Goal: Task Accomplishment & Management: Complete application form

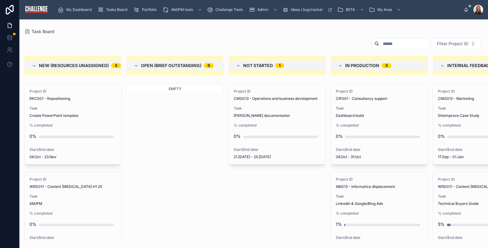
drag, startPoint x: 154, startPoint y: 185, endPoint x: 146, endPoint y: 144, distance: 41.7
click at [154, 185] on div "Empty" at bounding box center [174, 162] width 97 height 157
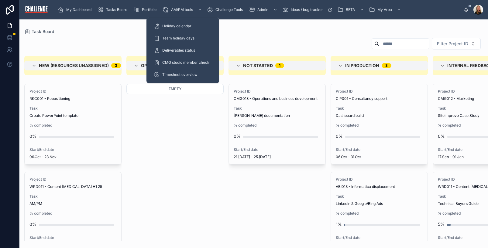
click at [177, 10] on span "AM/PM tools" at bounding box center [182, 9] width 22 height 5
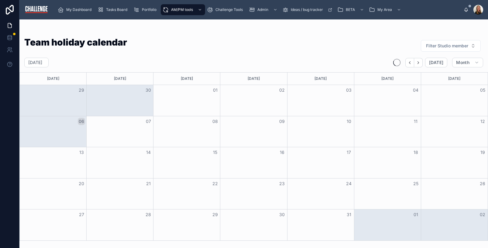
click at [284, 42] on div "Team holiday calendar Filter Studio member" at bounding box center [253, 46] width 459 height 16
click at [112, 10] on span "Tasks Board" at bounding box center [116, 9] width 21 height 5
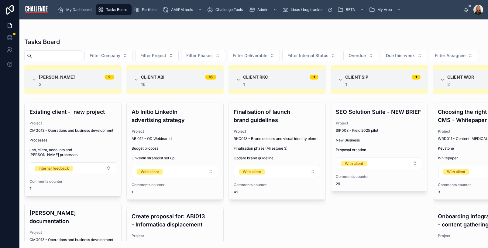
click at [84, 12] on span "My Dashboard" at bounding box center [78, 9] width 25 height 5
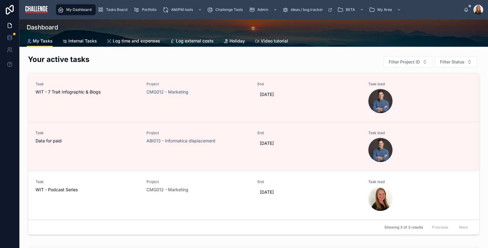
click at [120, 40] on span "Log time and expenses" at bounding box center [136, 41] width 47 height 6
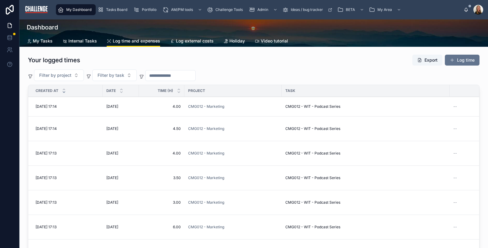
click at [465, 62] on button "Log time" at bounding box center [462, 60] width 35 height 11
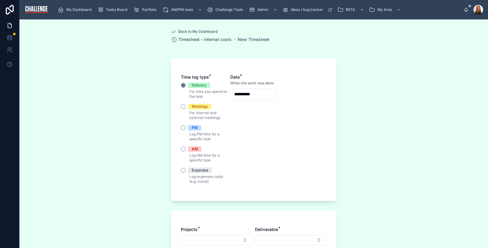
click at [195, 146] on span "AM" at bounding box center [194, 148] width 13 height 5
click at [186, 147] on button "AM" at bounding box center [183, 149] width 5 height 5
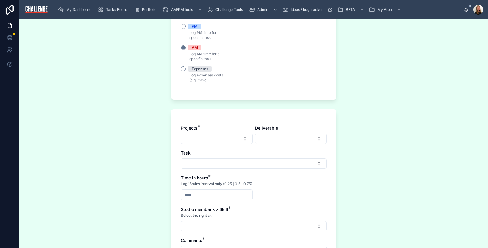
click at [227, 140] on button "Select Button" at bounding box center [217, 139] width 72 height 10
type input "******"
click at [217, 162] on span "RKC001 - Repositioning" at bounding box center [198, 163] width 47 height 6
click at [312, 135] on button "Select Button" at bounding box center [291, 139] width 72 height 10
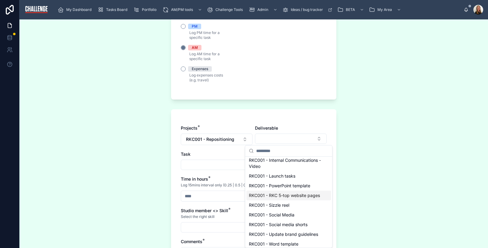
scroll to position [19, 0]
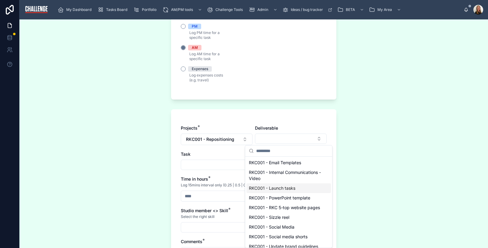
click at [307, 184] on div "RKC001 - Launch tasks" at bounding box center [288, 189] width 84 height 10
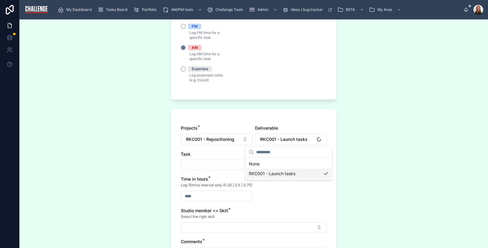
scroll to position [0, 0]
click at [223, 168] on button "Select Button" at bounding box center [254, 165] width 146 height 10
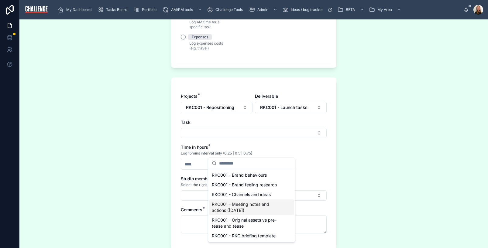
scroll to position [152, 0]
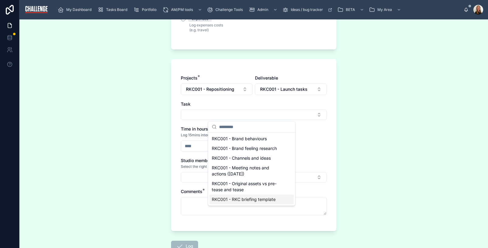
click at [258, 201] on span "RKC001 - RKC briefing template" at bounding box center [244, 200] width 64 height 6
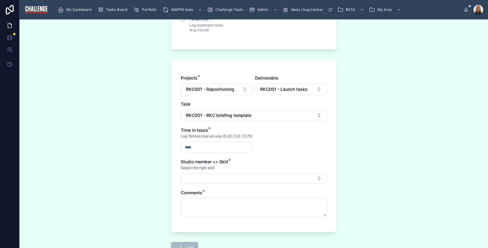
click at [205, 151] on input "text" at bounding box center [216, 147] width 71 height 9
type input "****"
click at [211, 184] on button "Select Button" at bounding box center [254, 178] width 146 height 10
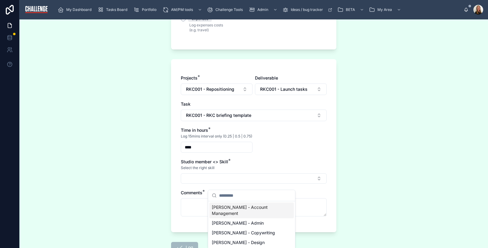
click at [239, 210] on span "Lucy Allen - Account Management" at bounding box center [248, 210] width 72 height 12
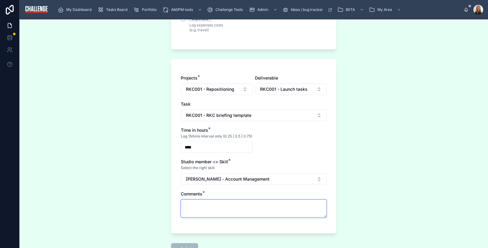
click at [216, 210] on textarea at bounding box center [254, 209] width 146 height 18
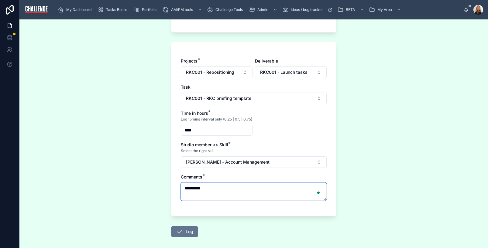
scroll to position [201, 0]
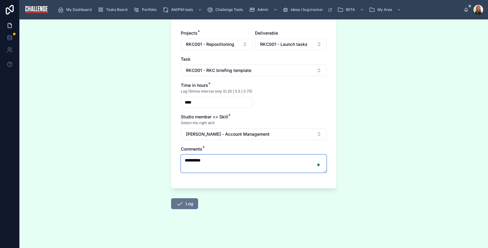
type textarea "**********"
click at [184, 207] on button "Log" at bounding box center [184, 203] width 27 height 11
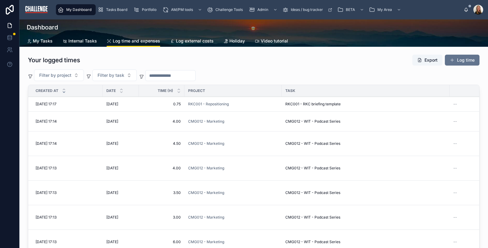
click at [461, 62] on button "Log time" at bounding box center [462, 60] width 35 height 11
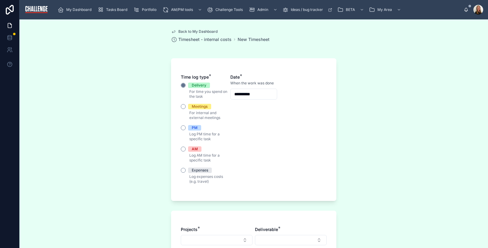
click at [196, 149] on span "AM" at bounding box center [194, 148] width 13 height 5
click at [186, 149] on button "AM" at bounding box center [183, 149] width 5 height 5
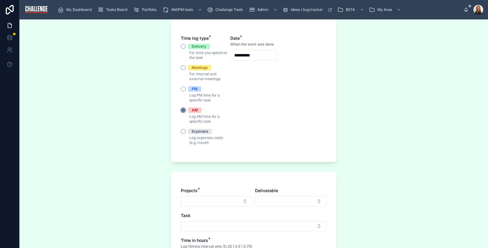
scroll to position [88, 0]
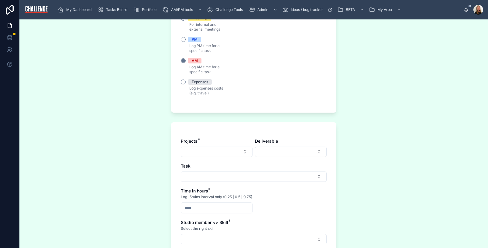
click at [238, 153] on button "Select Button" at bounding box center [217, 152] width 72 height 10
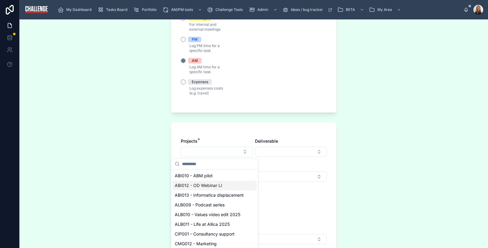
click at [225, 194] on span "ABI013 - Informatica displacement" at bounding box center [209, 195] width 69 height 6
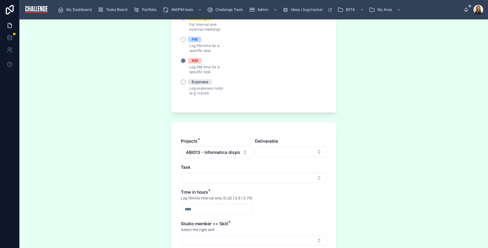
click at [316, 153] on button "Select Button" at bounding box center [291, 152] width 72 height 10
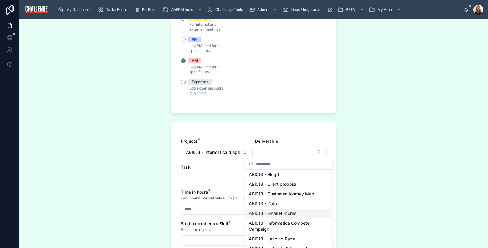
scroll to position [44, 0]
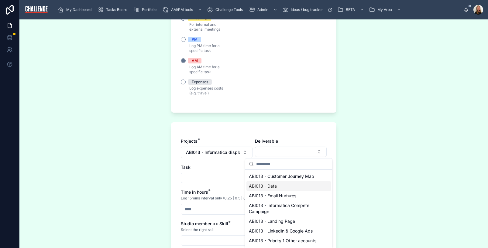
click at [293, 188] on div "ABI013 - Data" at bounding box center [288, 186] width 84 height 10
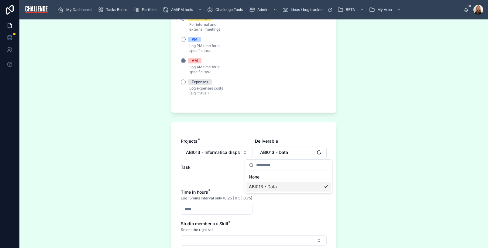
scroll to position [0, 0]
click at [221, 182] on button "Select Button" at bounding box center [254, 178] width 146 height 10
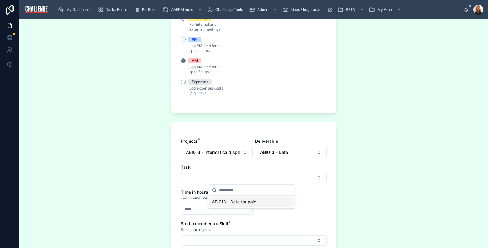
click at [236, 203] on span "ABI013 - Data for paid" at bounding box center [234, 202] width 45 height 6
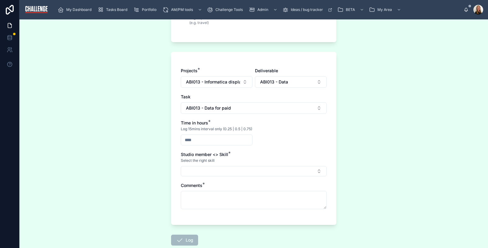
scroll to position [169, 0]
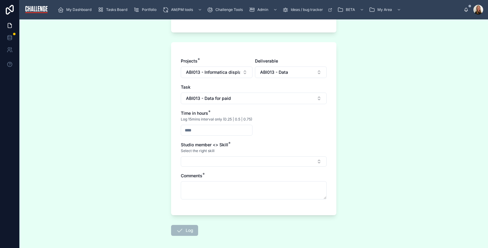
click at [193, 135] on input "text" at bounding box center [216, 130] width 71 height 9
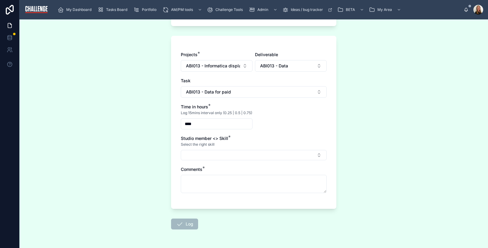
scroll to position [182, 0]
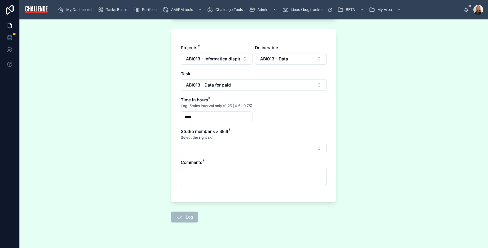
type input "****"
click at [251, 153] on button "Select Button" at bounding box center [254, 148] width 146 height 10
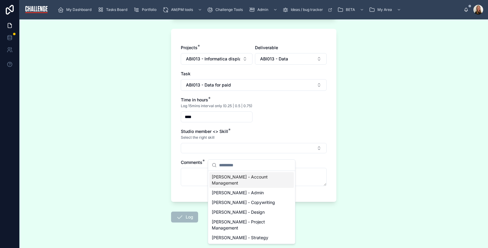
click at [252, 180] on div "Lucy Allen - Account Management" at bounding box center [251, 180] width 84 height 16
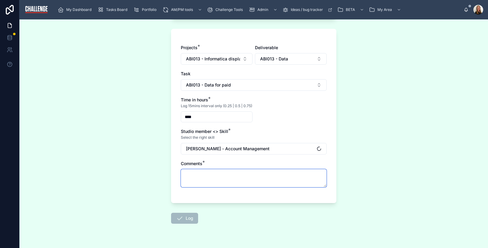
click at [230, 182] on textarea at bounding box center [254, 178] width 146 height 18
type textarea "**********"
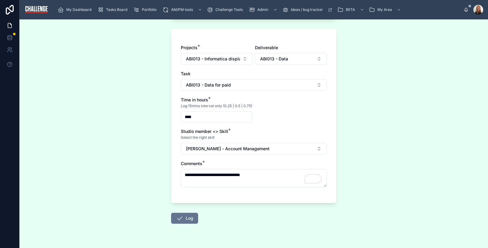
click at [189, 224] on button "Log" at bounding box center [184, 218] width 27 height 11
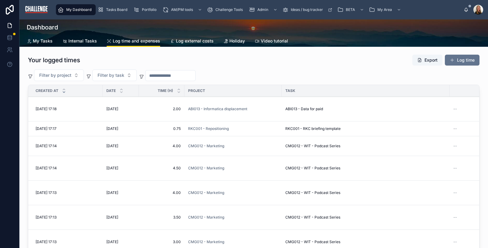
click at [462, 61] on button "Log time" at bounding box center [462, 60] width 35 height 11
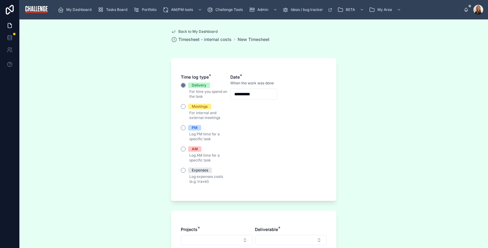
click at [192, 149] on div "AM" at bounding box center [195, 148] width 6 height 5
click at [186, 149] on button "AM" at bounding box center [183, 149] width 5 height 5
click at [201, 88] on div "Delivery" at bounding box center [199, 85] width 15 height 5
click at [186, 88] on button "Delivery" at bounding box center [183, 85] width 5 height 5
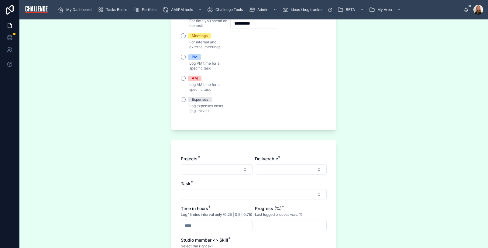
scroll to position [179, 0]
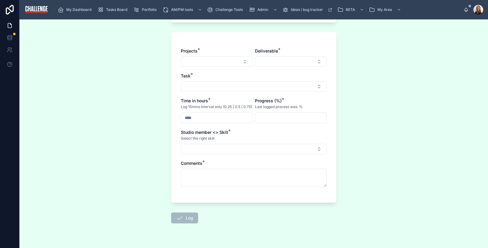
click at [245, 63] on button "Select Button" at bounding box center [217, 62] width 72 height 10
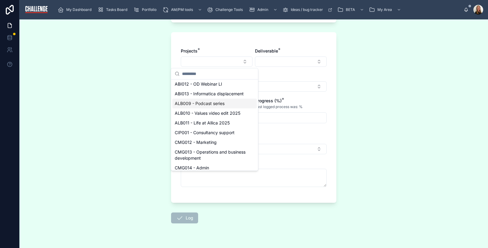
scroll to position [12, 0]
click at [224, 146] on div "CMG012 - Marketing" at bounding box center [214, 142] width 84 height 10
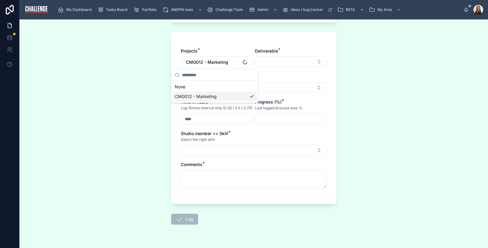
scroll to position [0, 0]
click at [320, 64] on button "Select Button" at bounding box center [291, 62] width 72 height 10
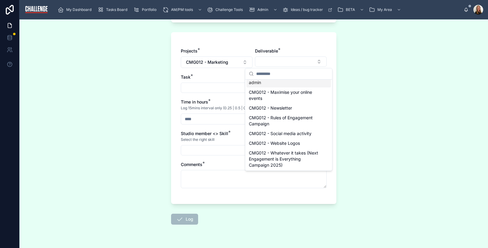
scroll to position [35, 0]
click at [284, 162] on span "CMG012 - Whatever it takes (Next Engagement is Everything Campaign 2025)" at bounding box center [285, 158] width 72 height 18
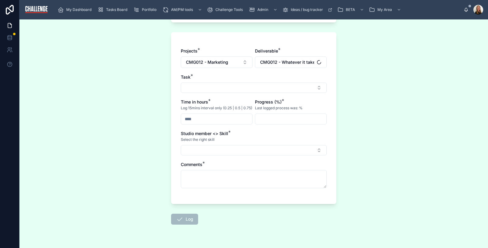
click at [311, 89] on button "Select Button" at bounding box center [254, 88] width 146 height 10
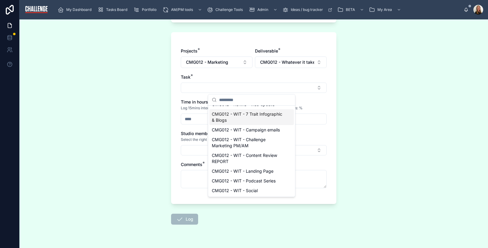
scroll to position [55, 0]
click at [260, 180] on span "CMG012 - WIT - Podcast Series" at bounding box center [244, 181] width 64 height 6
type input "***"
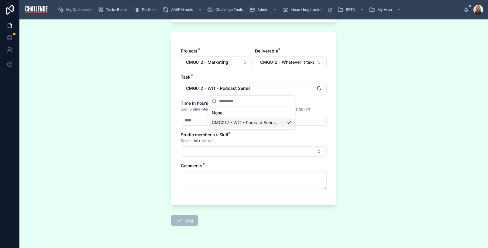
scroll to position [0, 0]
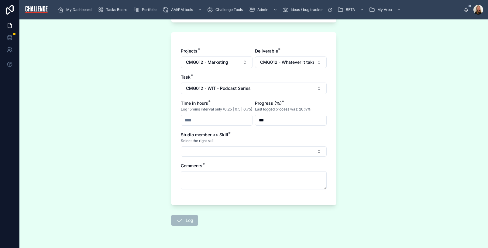
click at [205, 125] on input "text" at bounding box center [216, 120] width 71 height 9
type input "****"
click at [221, 157] on button "Select Button" at bounding box center [254, 151] width 146 height 10
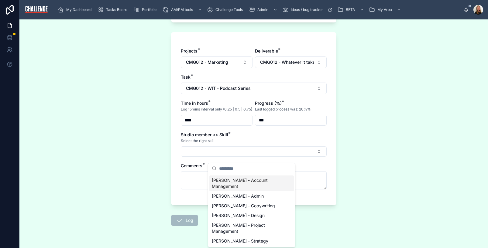
click at [238, 185] on div "Lucy Allen - Account Management" at bounding box center [251, 184] width 84 height 16
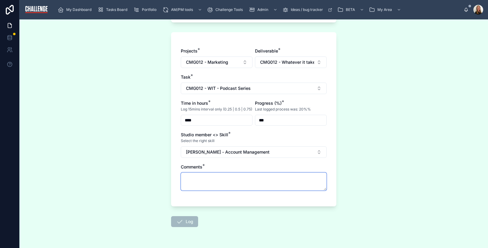
click at [232, 186] on textarea at bounding box center [254, 182] width 146 height 18
type textarea "**********"
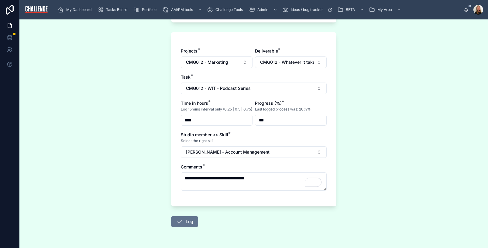
click at [188, 226] on button "Log" at bounding box center [184, 221] width 27 height 11
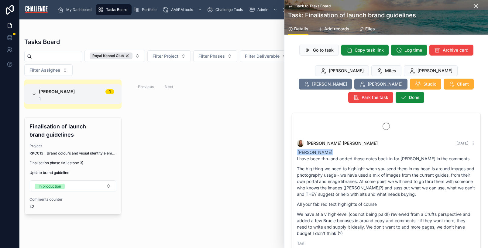
scroll to position [2111, 0]
